Goal: Information Seeking & Learning: Understand process/instructions

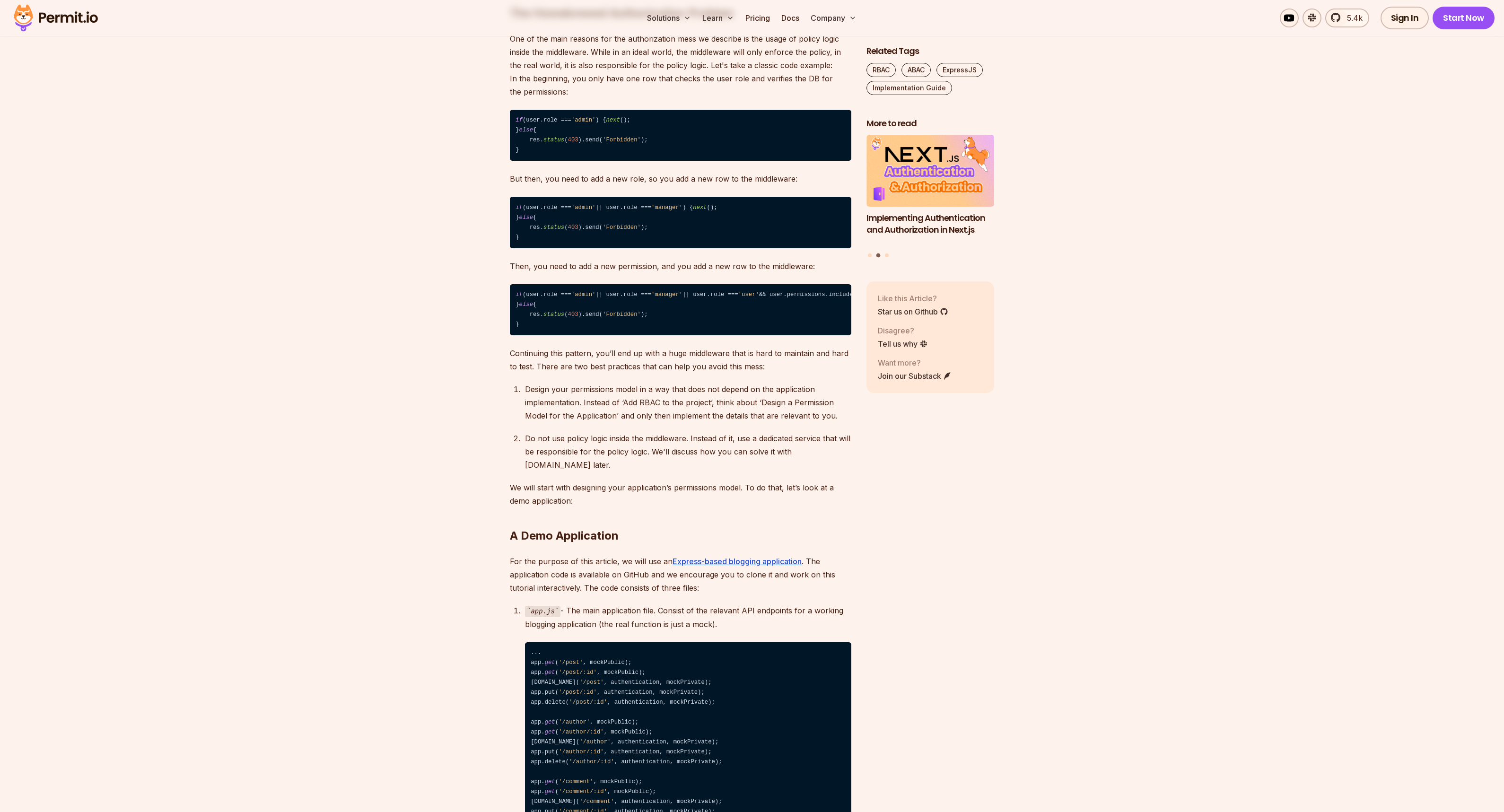
scroll to position [853, 0]
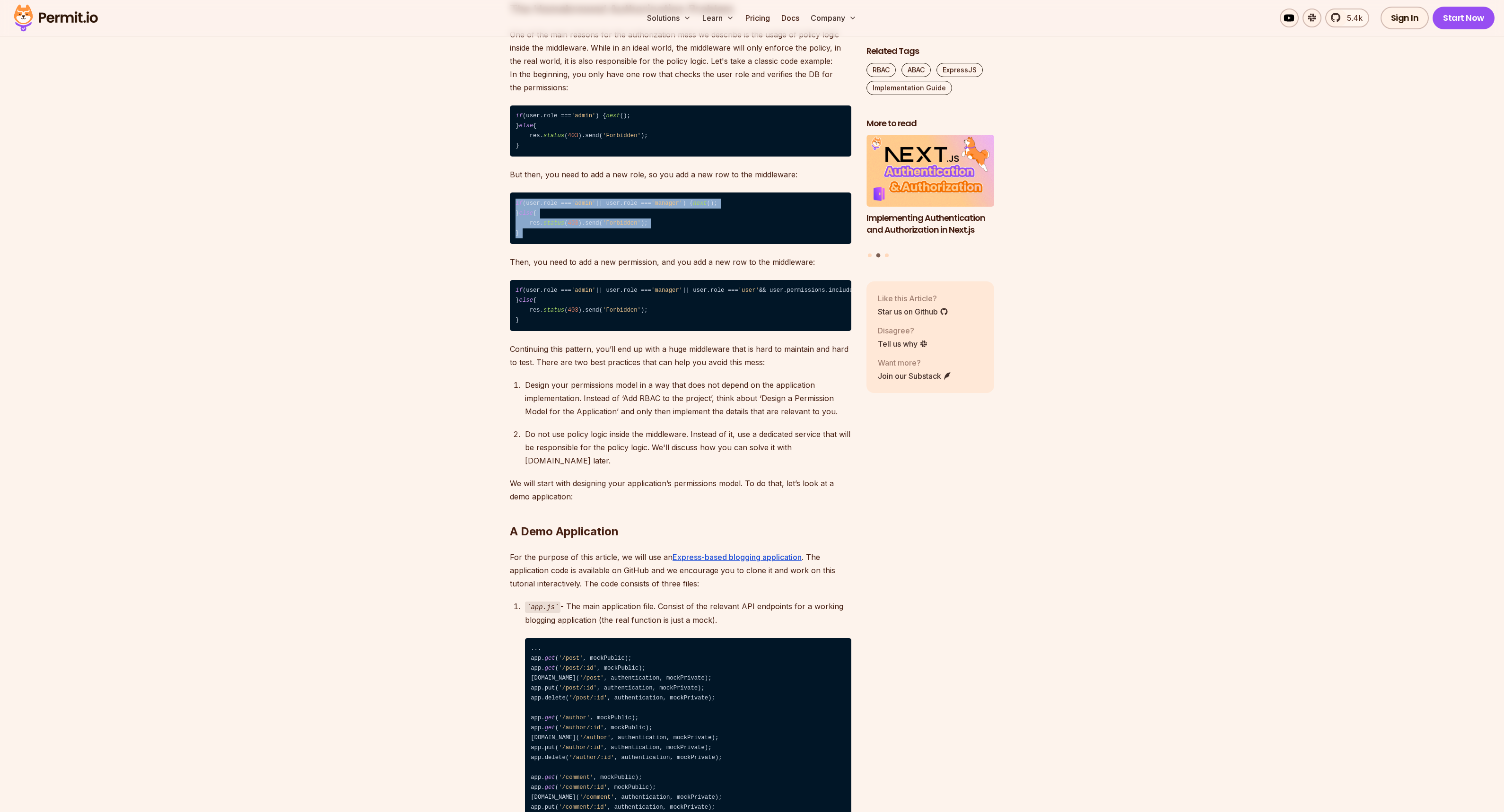
drag, startPoint x: 518, startPoint y: 211, endPoint x: 622, endPoint y: 273, distance: 121.1
click at [691, 315] on code "if (user.role === 'admin' || user.role === 'manager' || user.role === 'user' &&…" at bounding box center [680, 306] width 342 height 51
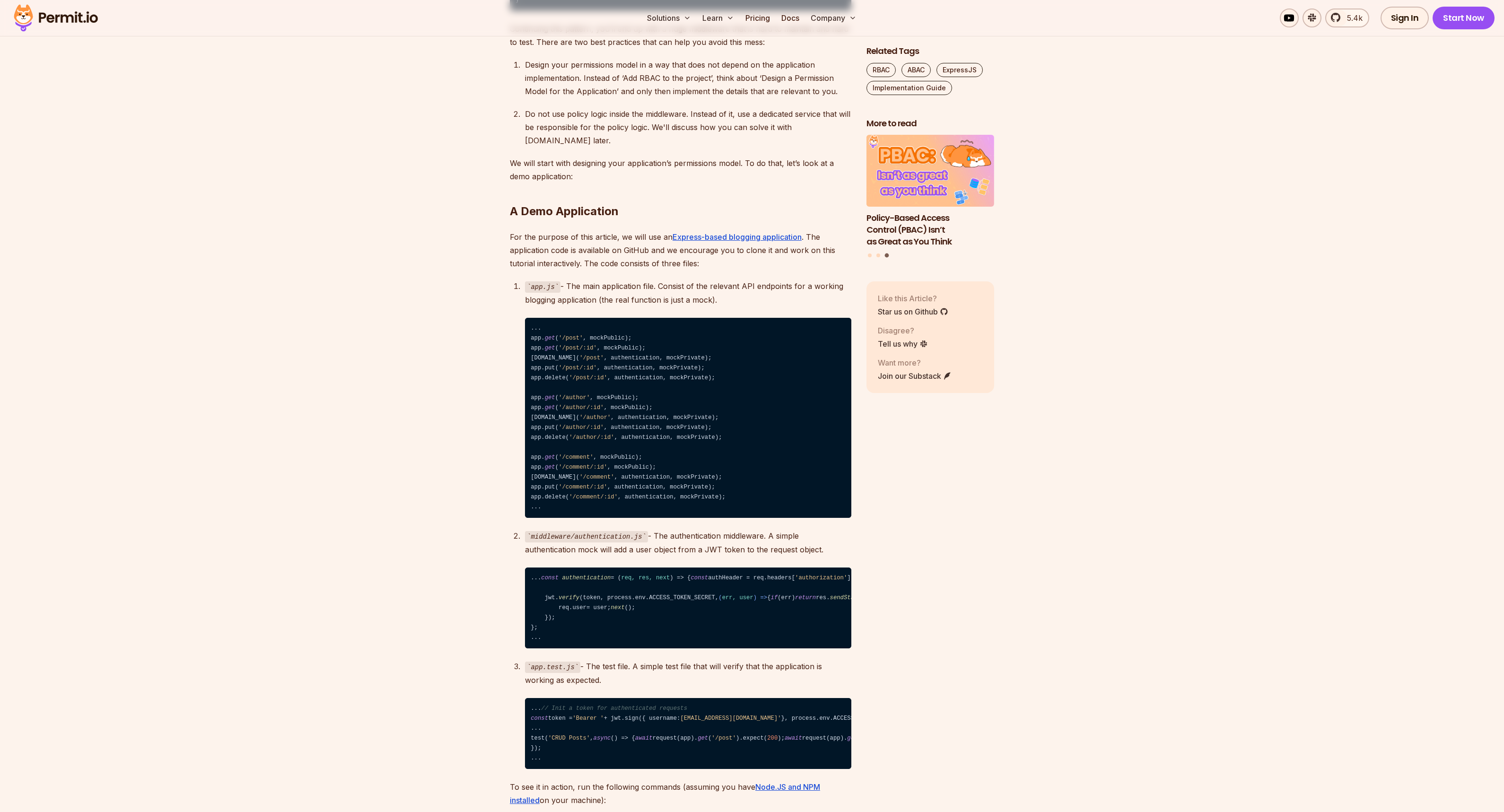
scroll to position [1177, 0]
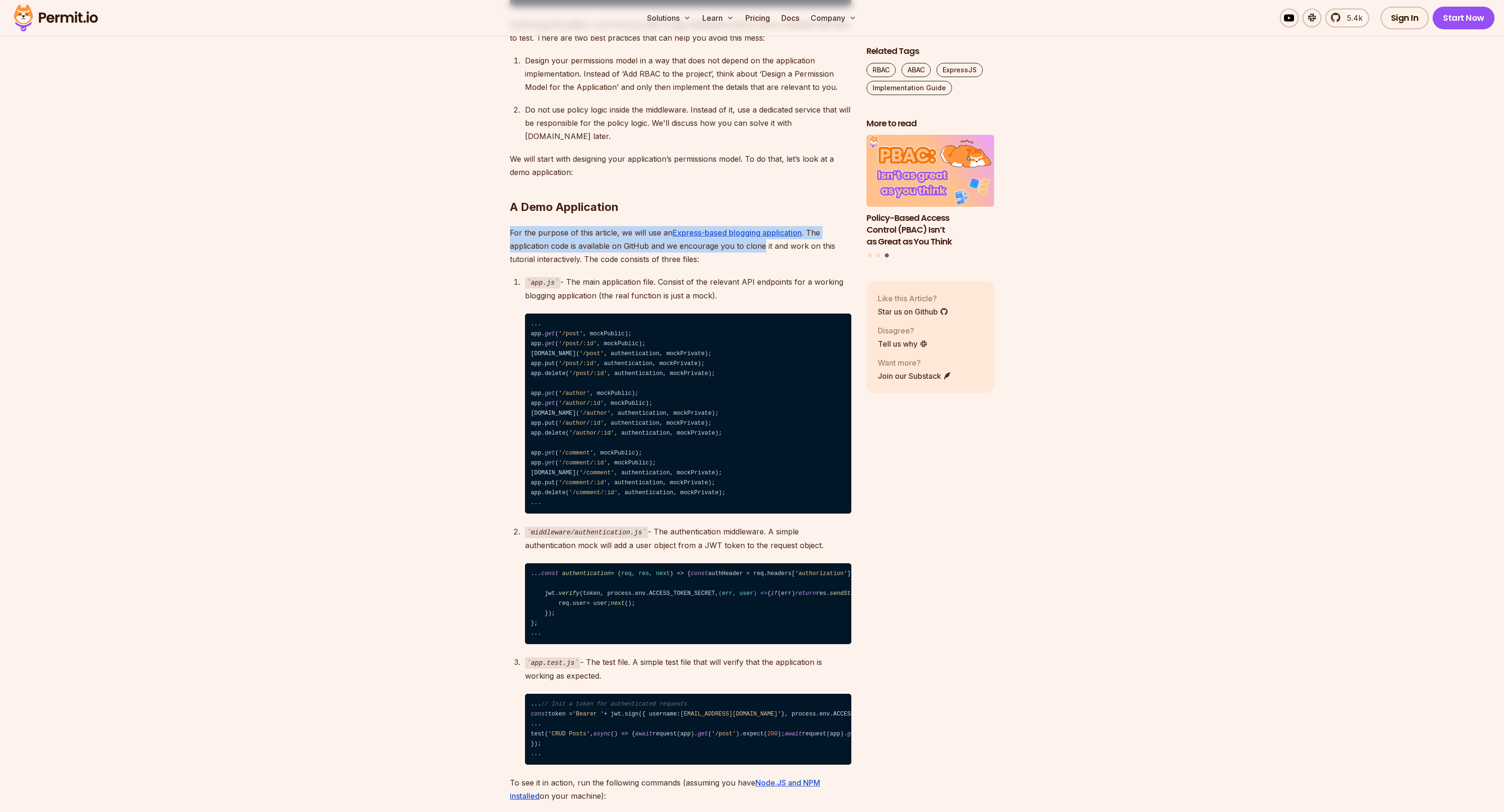
drag, startPoint x: 508, startPoint y: 260, endPoint x: 761, endPoint y: 281, distance: 253.9
click at [758, 266] on p "For the purpose of this article, we will use an Express-based blogging applicat…" at bounding box center [680, 246] width 342 height 40
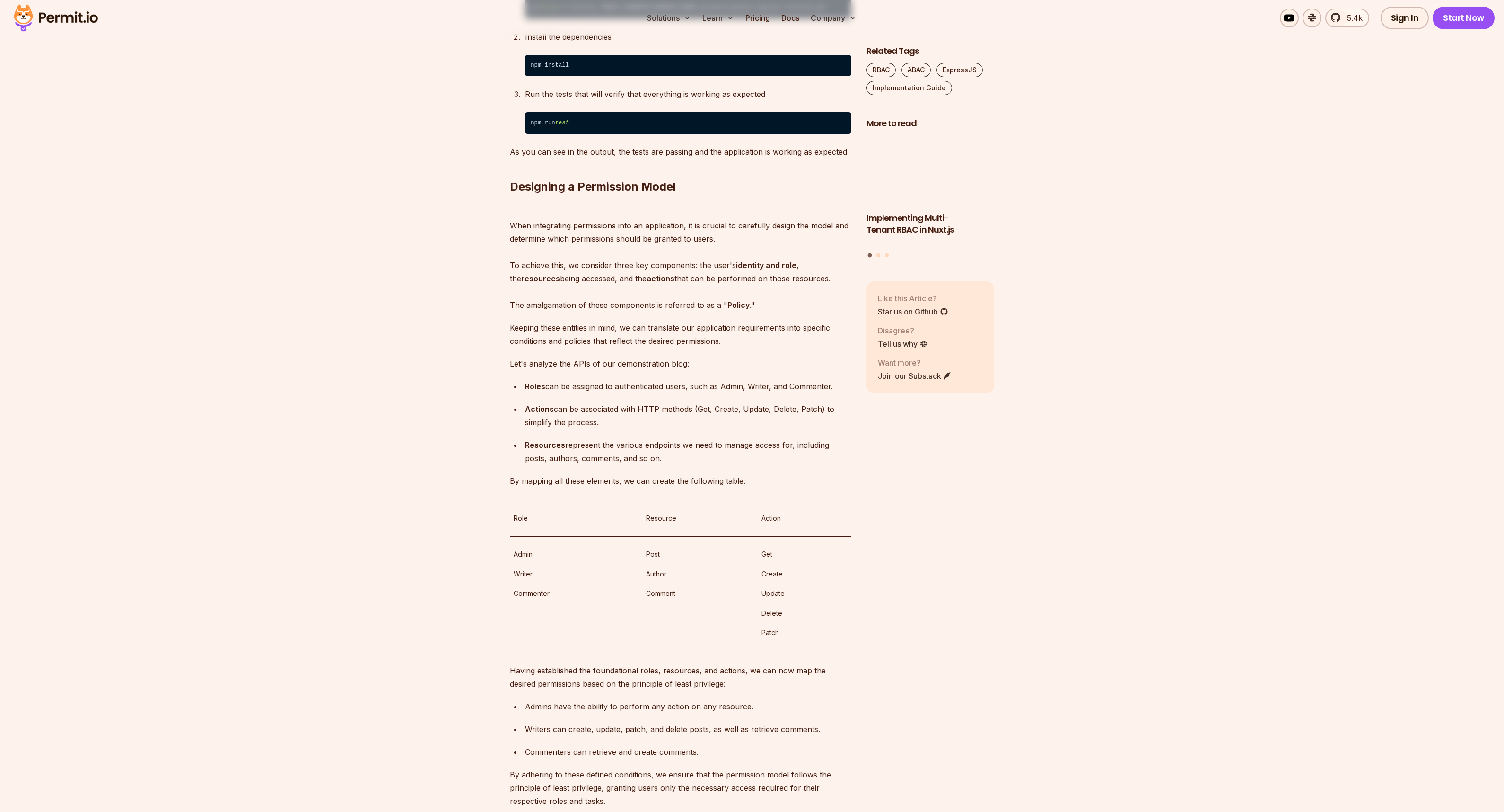
scroll to position [2015, 0]
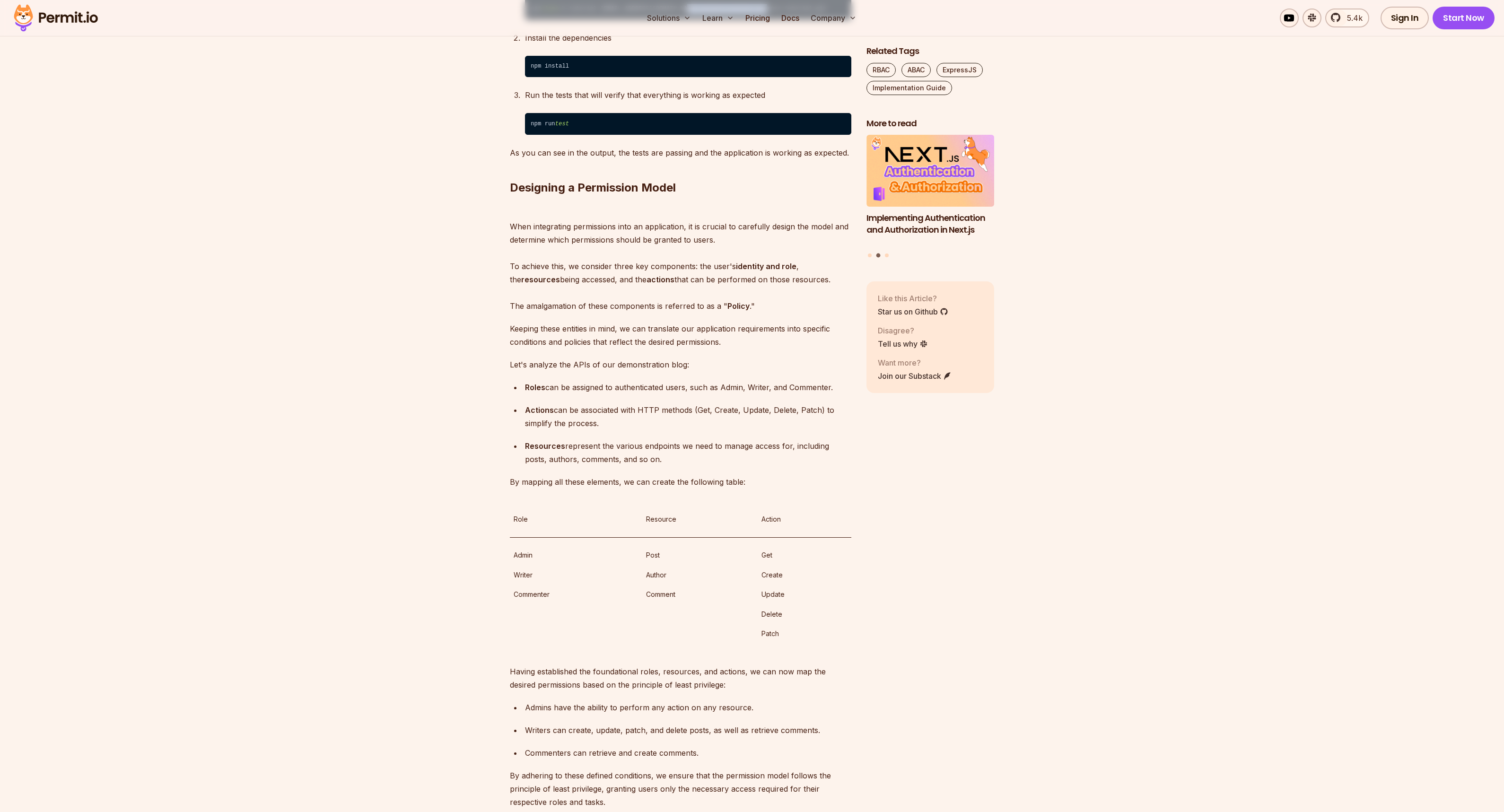
drag, startPoint x: 691, startPoint y: 199, endPoint x: 772, endPoint y: 199, distance: 81.0
click at [771, 20] on code "git clone -b tutorial [EMAIL_ADDRESS][DOMAIN_NAME]:permitio/permit-express-tuto…" at bounding box center [688, 9] width 326 height 22
copy code "permit-express-tutorial"
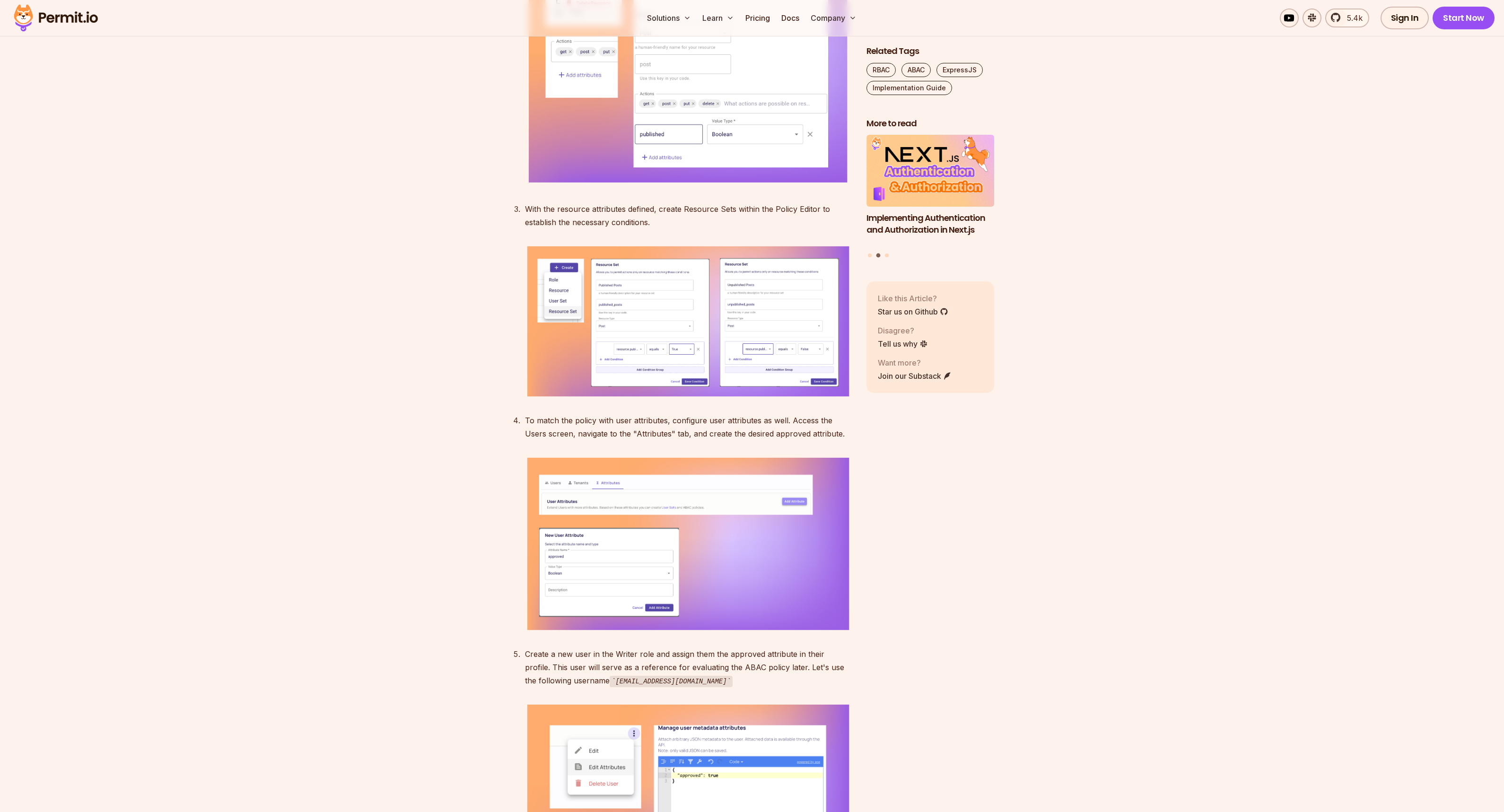
scroll to position [6156, 0]
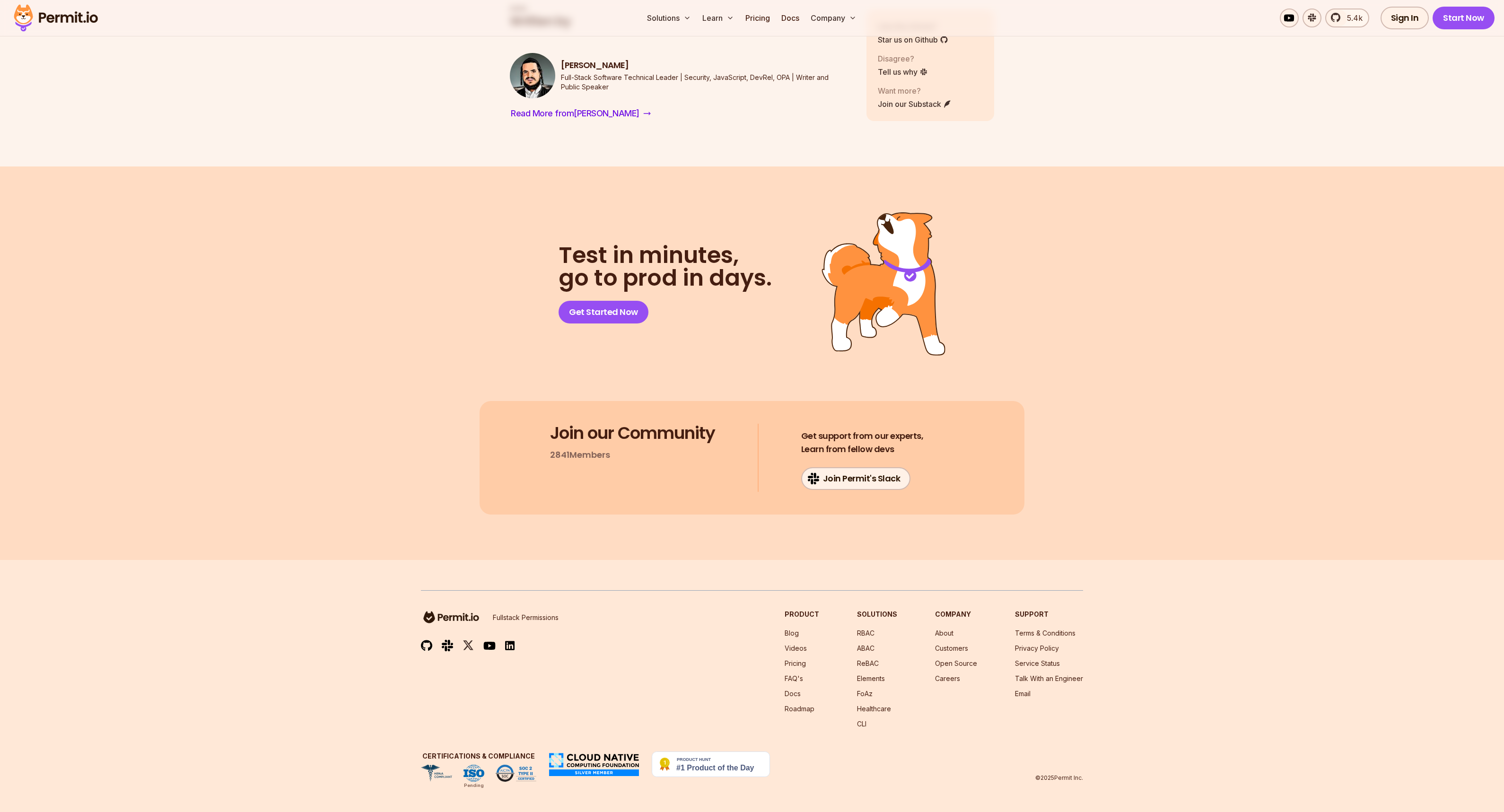
scroll to position [8807, 0]
